Goal: Transaction & Acquisition: Book appointment/travel/reservation

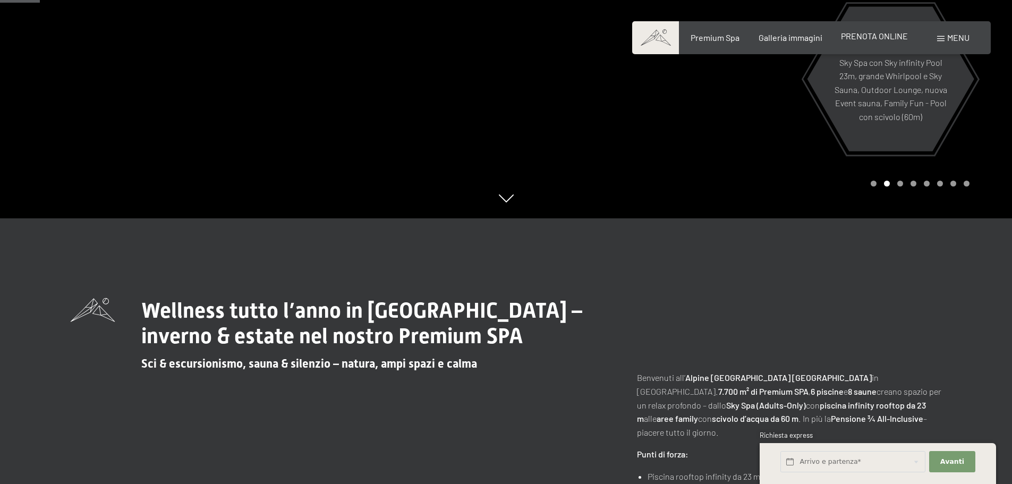
click at [879, 40] on span "PRENOTA ONLINE" at bounding box center [874, 36] width 67 height 10
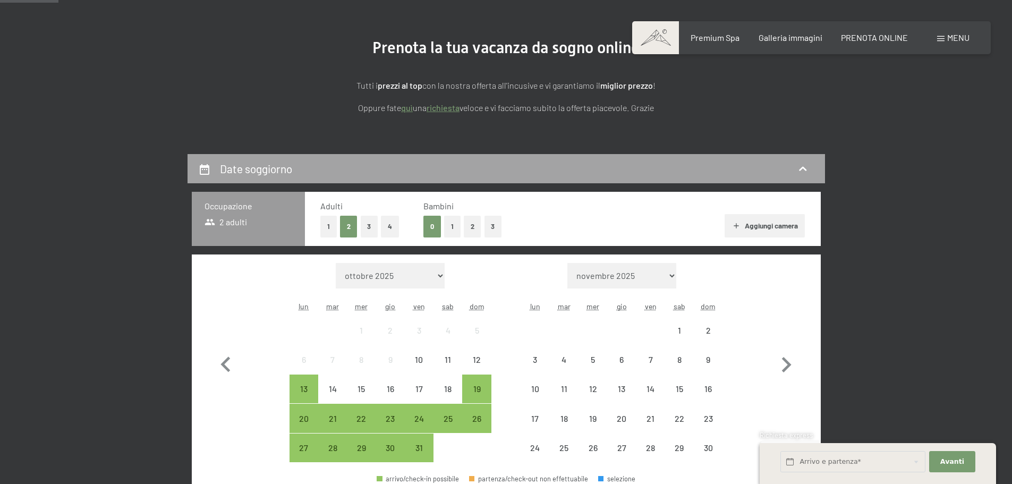
scroll to position [266, 0]
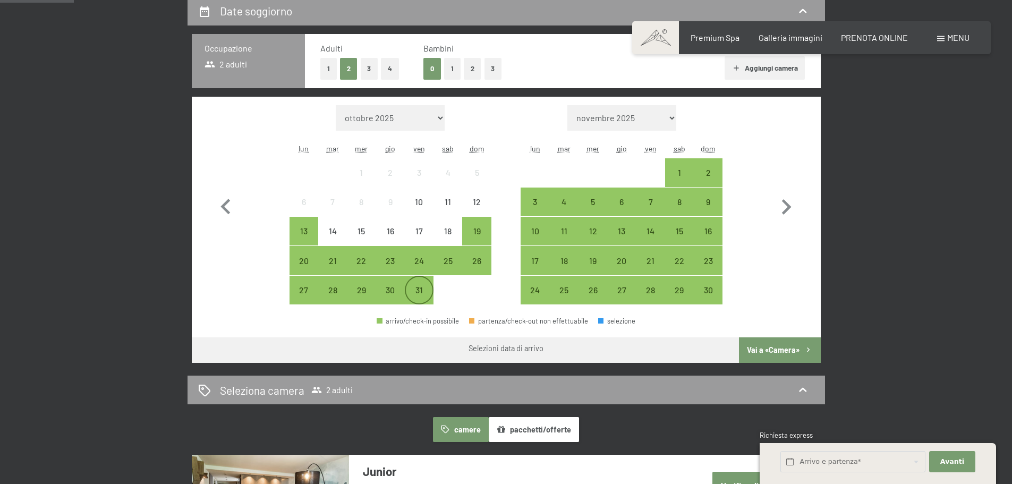
click at [411, 292] on div "31" at bounding box center [419, 299] width 27 height 27
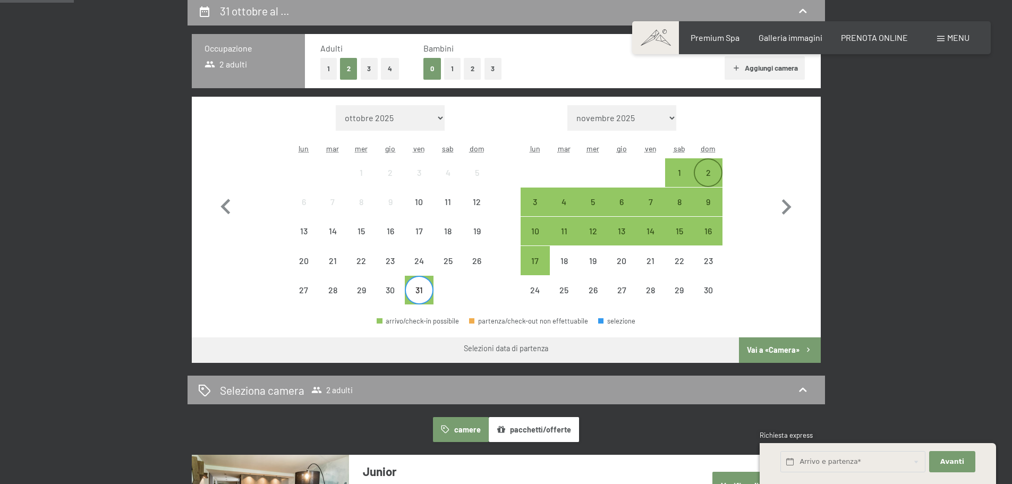
click at [710, 168] on div "2" at bounding box center [708, 181] width 27 height 27
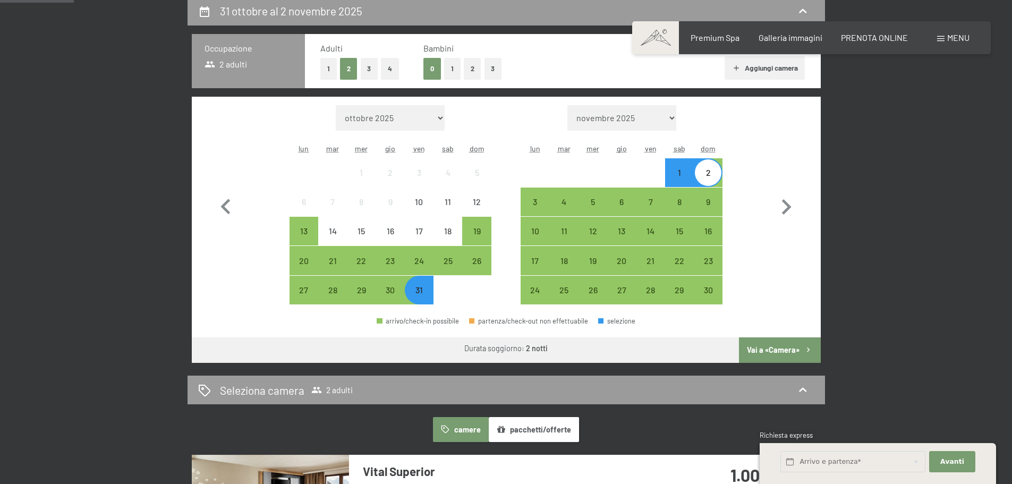
click at [770, 346] on button "Vai a «Camera»" at bounding box center [779, 350] width 81 height 26
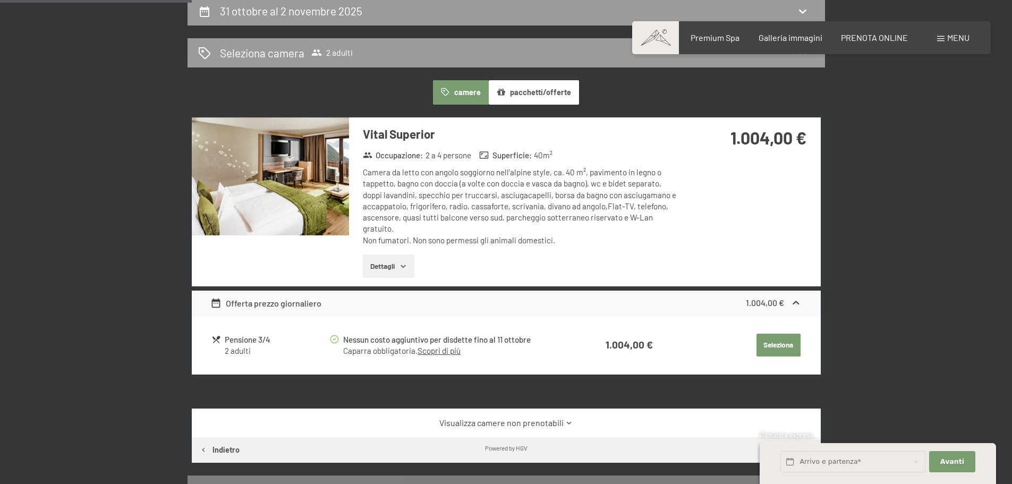
scroll to position [262, 0]
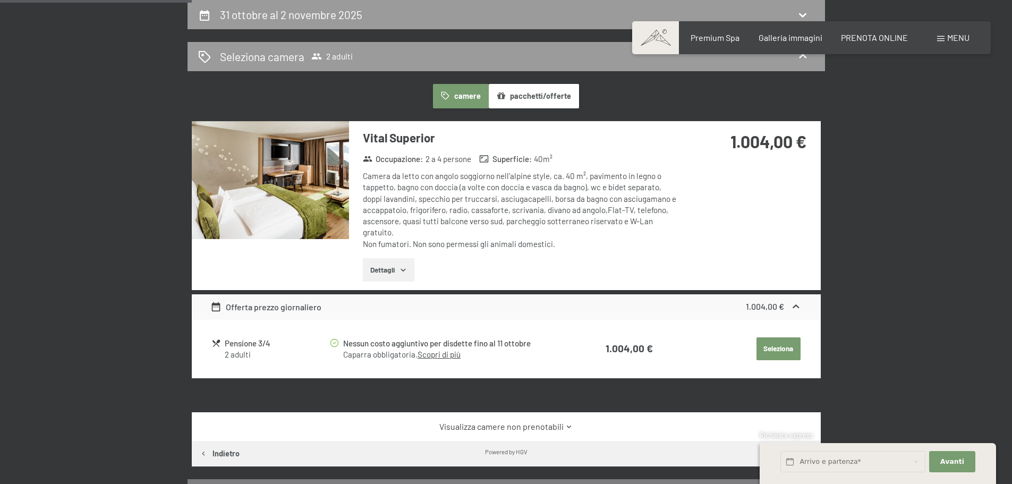
click at [405, 266] on icon "button" at bounding box center [403, 270] width 9 height 9
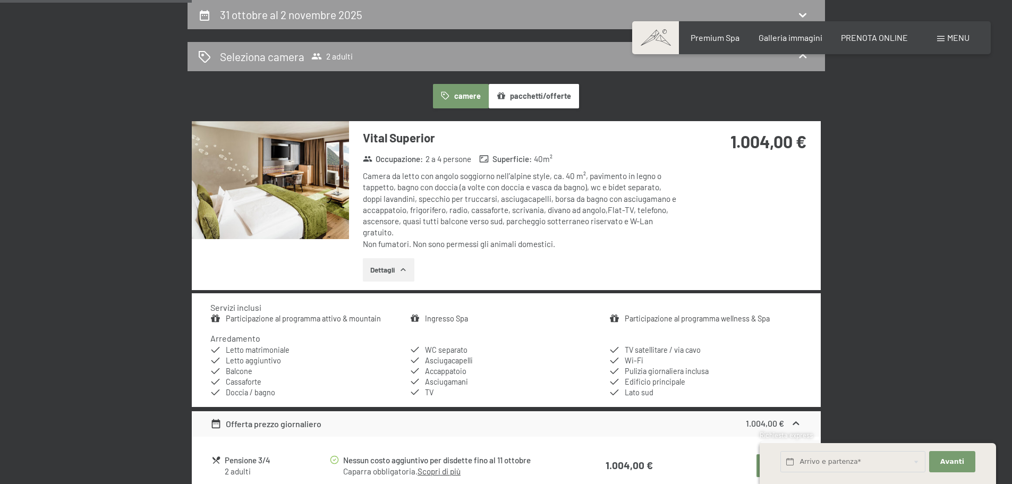
click at [875, 213] on div "31 ottobre al 2 novembre 2025 Seleziona camera 2 adulti camere pacchetti/offert…" at bounding box center [506, 333] width 805 height 667
